Goal: Task Accomplishment & Management: Use online tool/utility

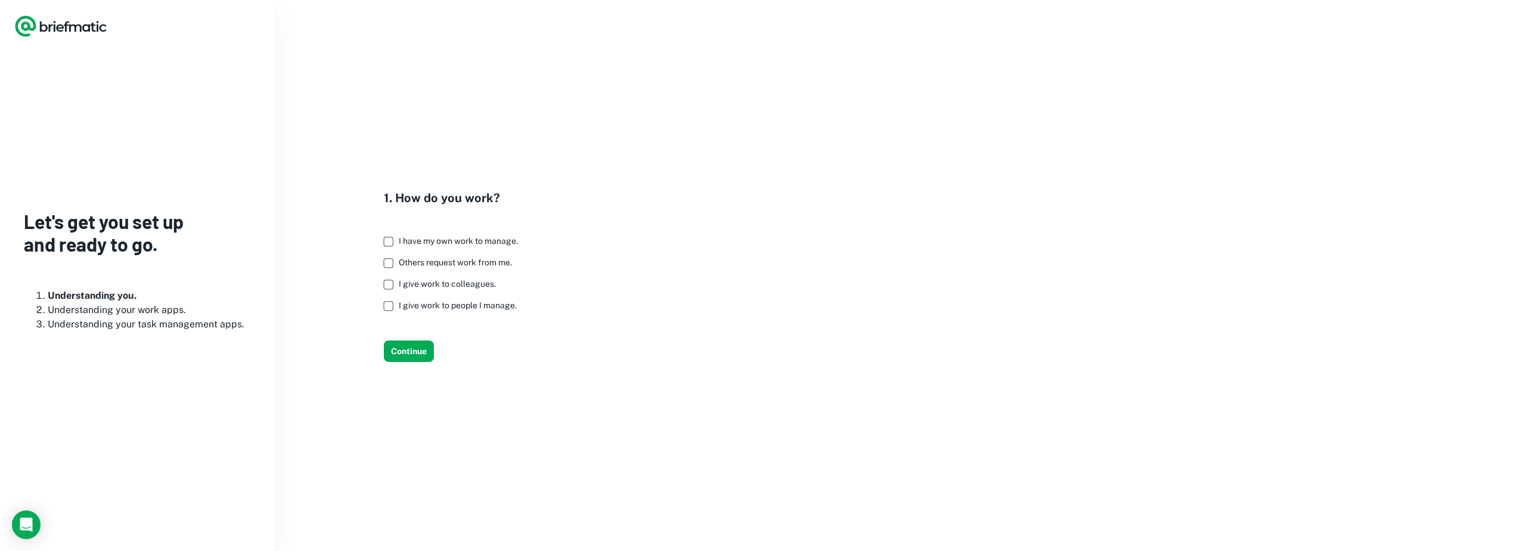
click at [464, 241] on span "I have my own work to manage." at bounding box center [458, 241] width 119 height 10
click at [428, 347] on button "Continue" at bounding box center [409, 350] width 50 height 21
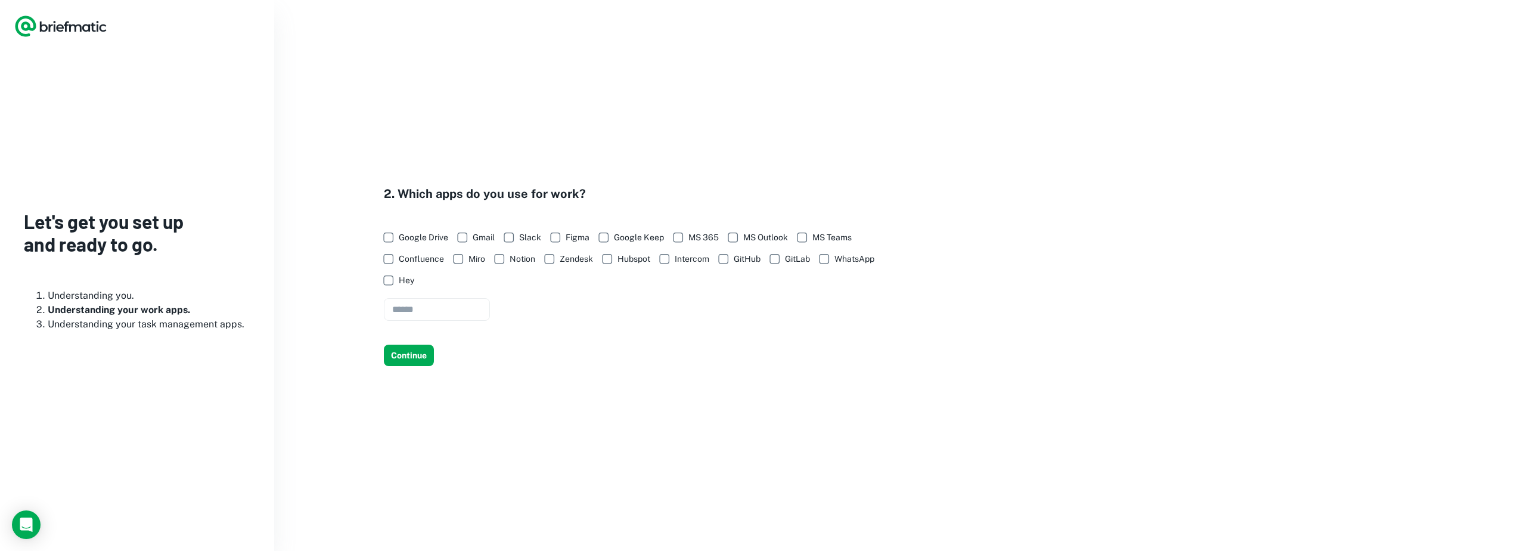
click at [428, 238] on span "Google Drive" at bounding box center [423, 237] width 49 height 13
click at [421, 356] on button "Continue" at bounding box center [409, 355] width 50 height 21
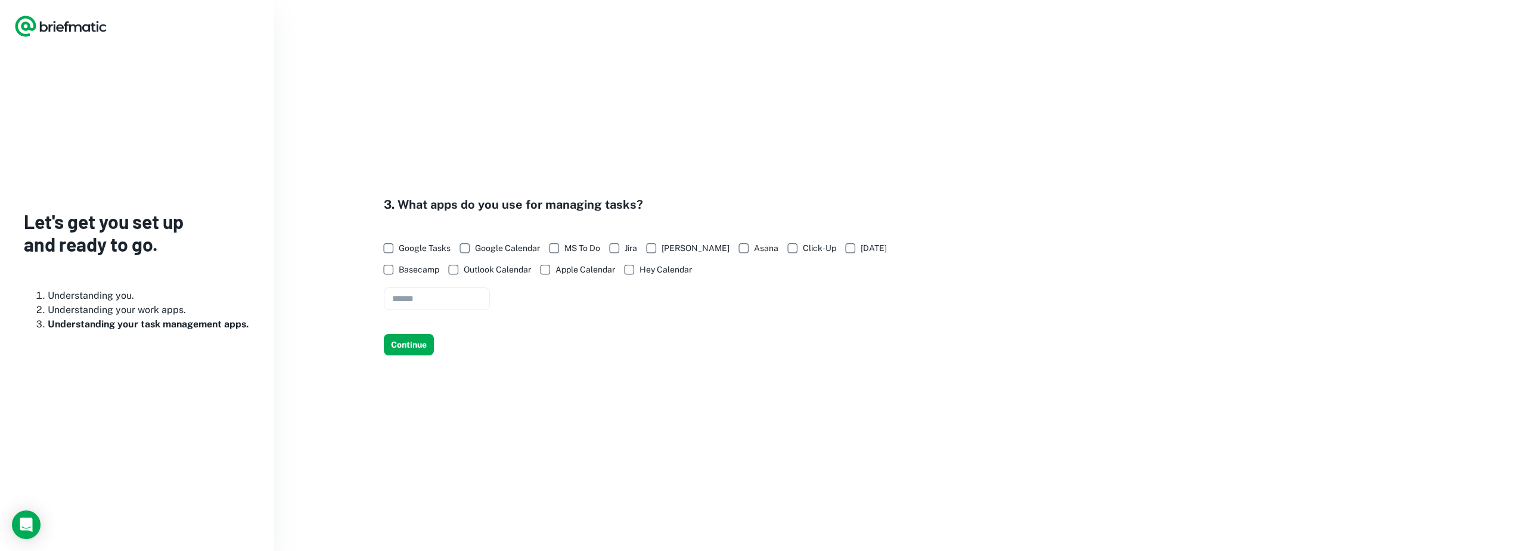
drag, startPoint x: 426, startPoint y: 349, endPoint x: 592, endPoint y: 357, distance: 165.9
click at [592, 359] on div "3. What apps do you use for managing tasks? Google Tasks Google Calendar MS To …" at bounding box center [897, 275] width 1247 height 551
click at [494, 249] on span "Google Calendar" at bounding box center [507, 247] width 65 height 13
click at [443, 252] on span "Google Tasks" at bounding box center [425, 247] width 52 height 13
drag, startPoint x: 428, startPoint y: 343, endPoint x: 411, endPoint y: 345, distance: 17.4
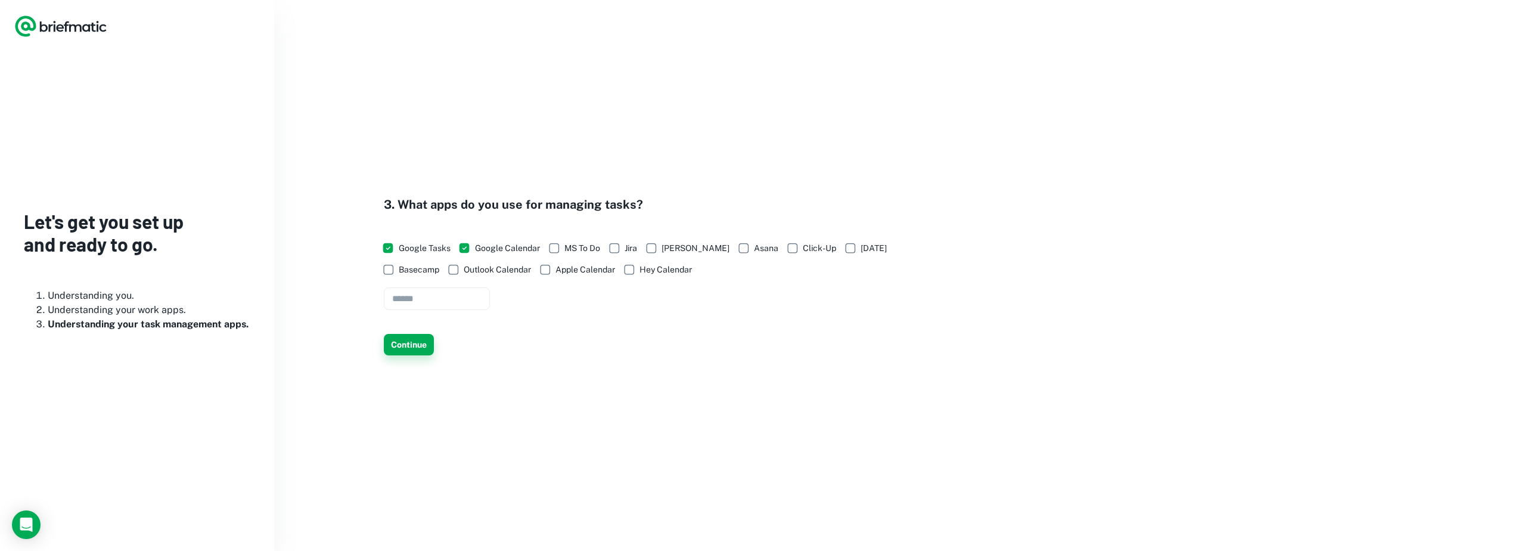
click at [411, 345] on button "Continue" at bounding box center [409, 344] width 50 height 21
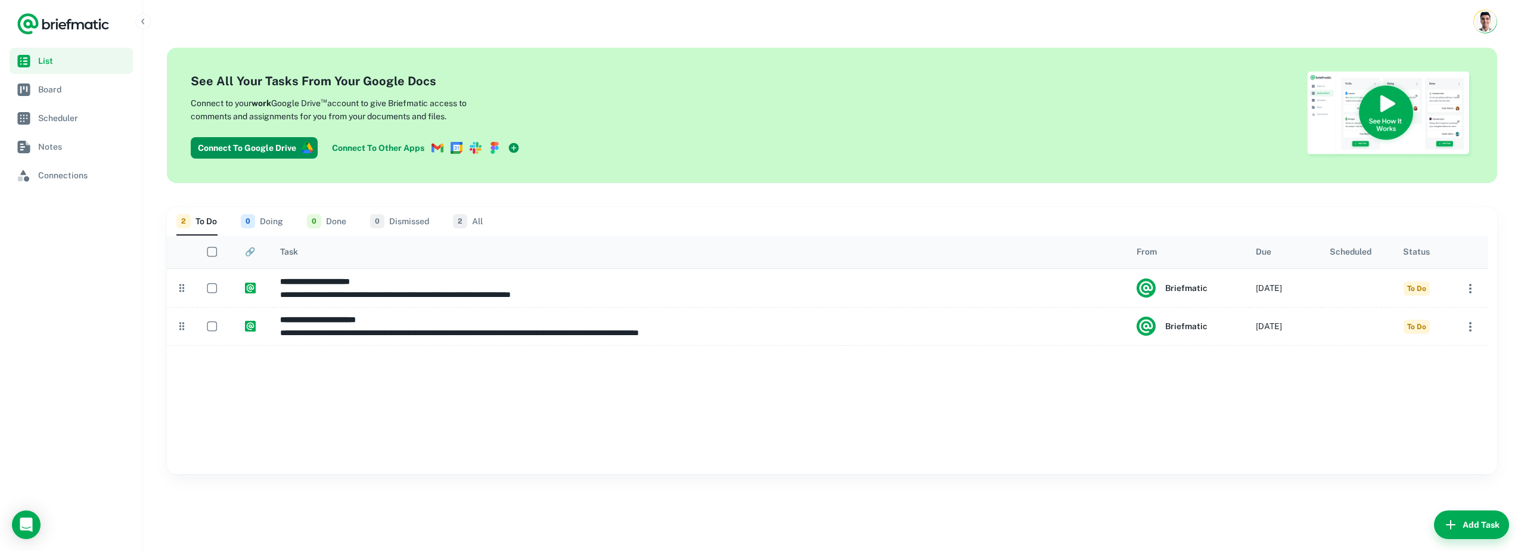
click at [476, 148] on icon at bounding box center [478, 150] width 5 height 5
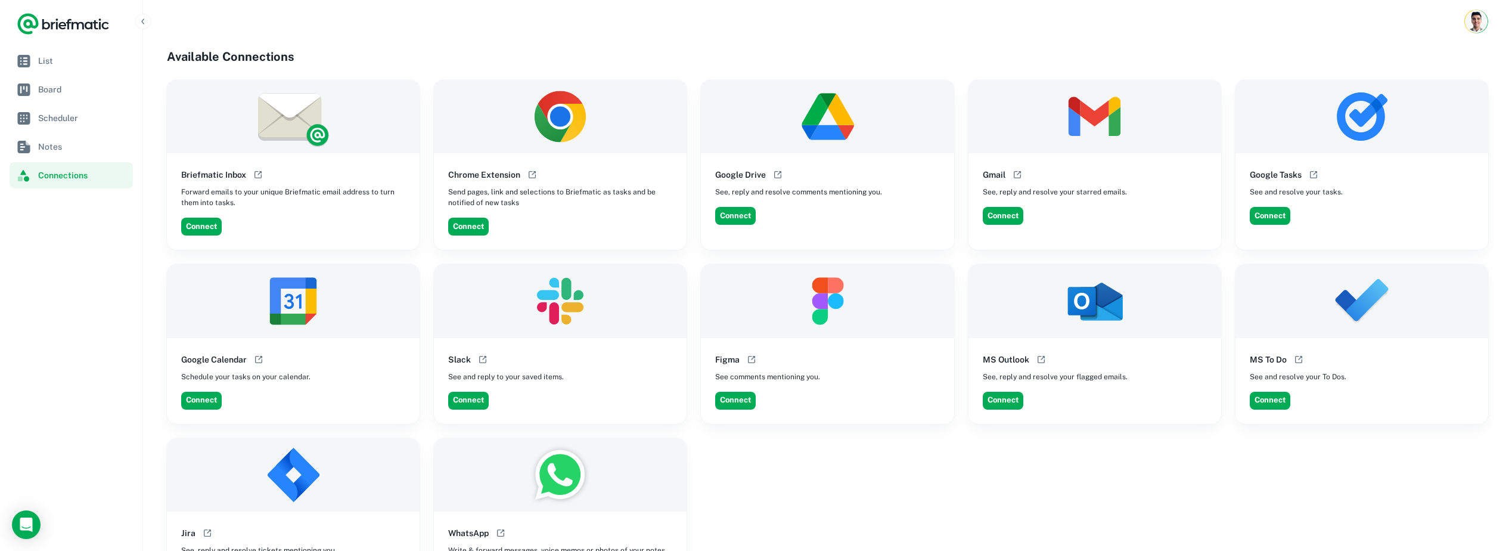
scroll to position [60, 0]
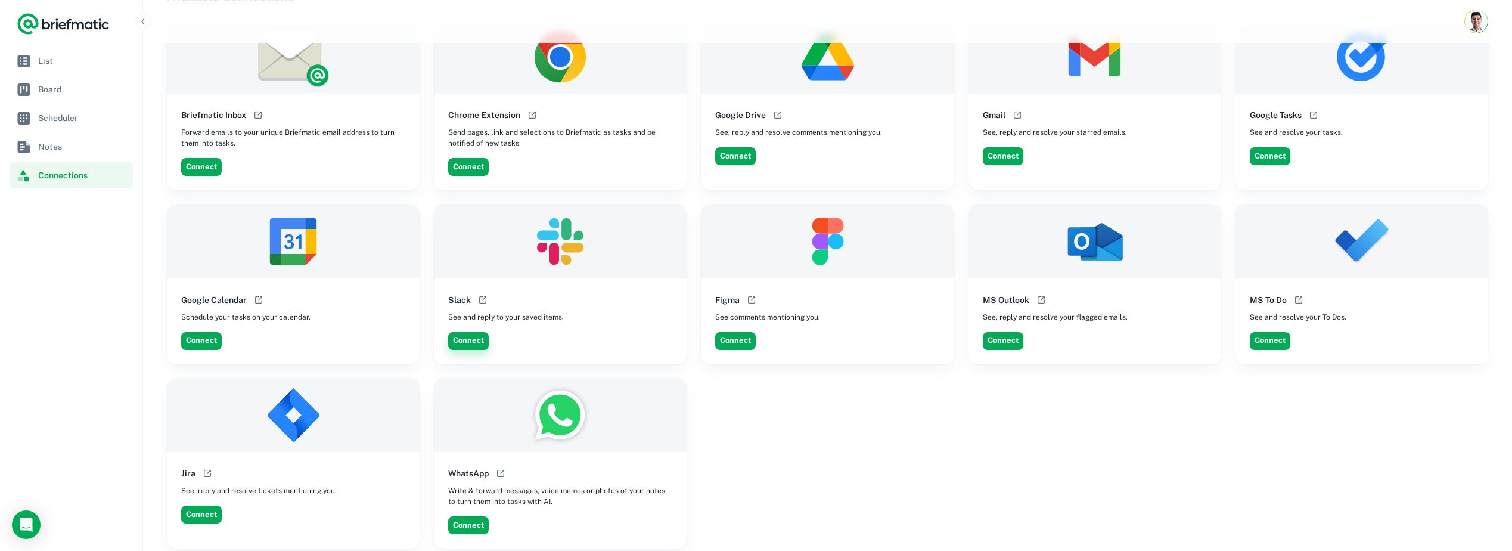
click at [464, 343] on button "Connect" at bounding box center [468, 341] width 41 height 18
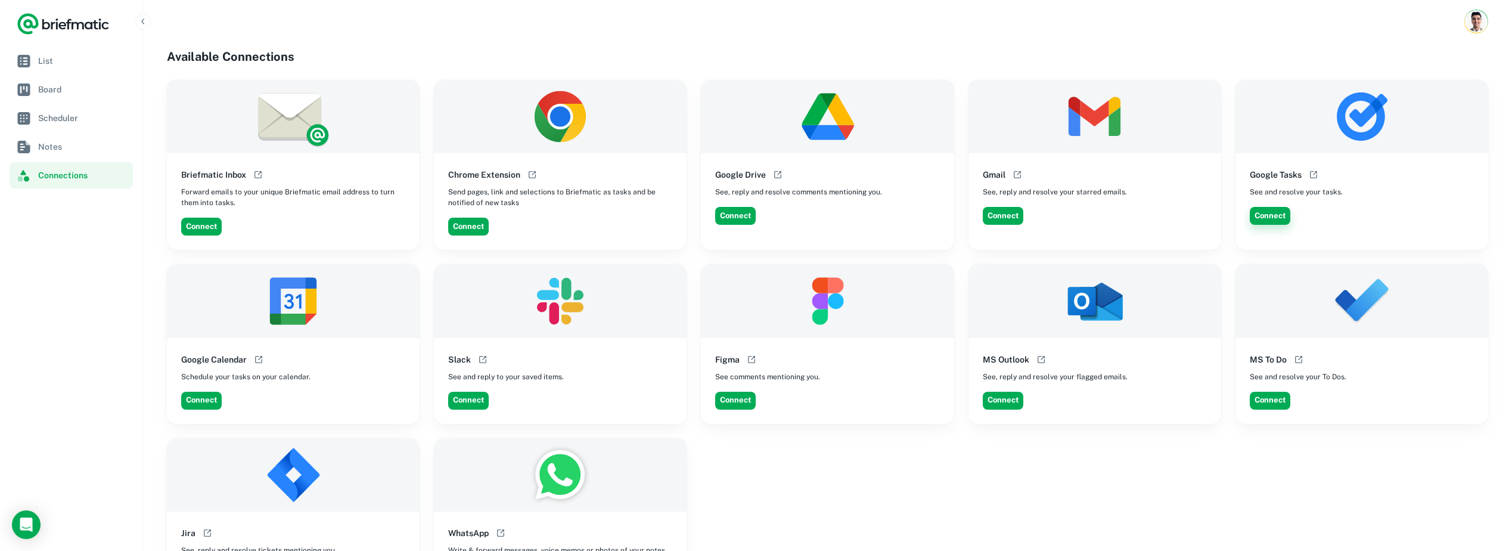
click at [1278, 216] on button "Connect" at bounding box center [1270, 216] width 41 height 18
